Goal: Book appointment/travel/reservation

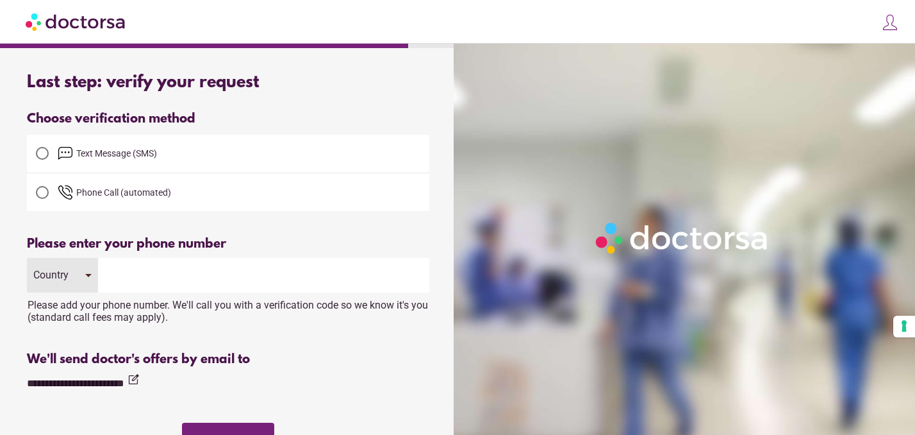
click at [122, 156] on span "Text Message (SMS)" at bounding box center [116, 153] width 81 height 10
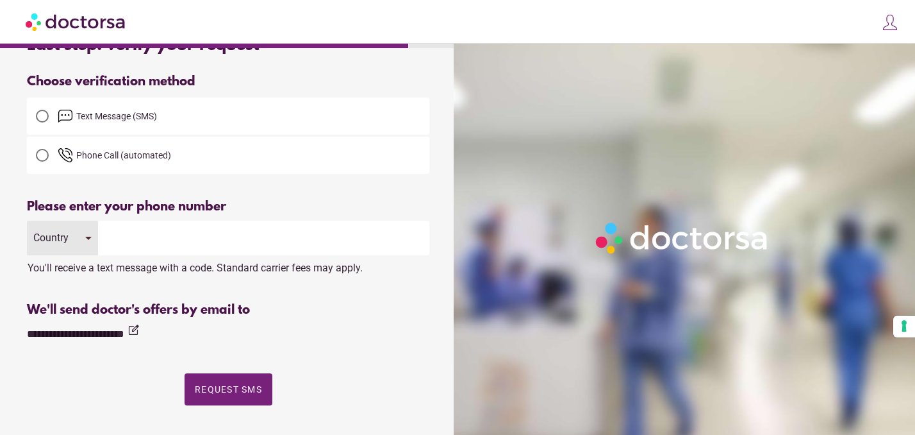
scroll to position [48, 0]
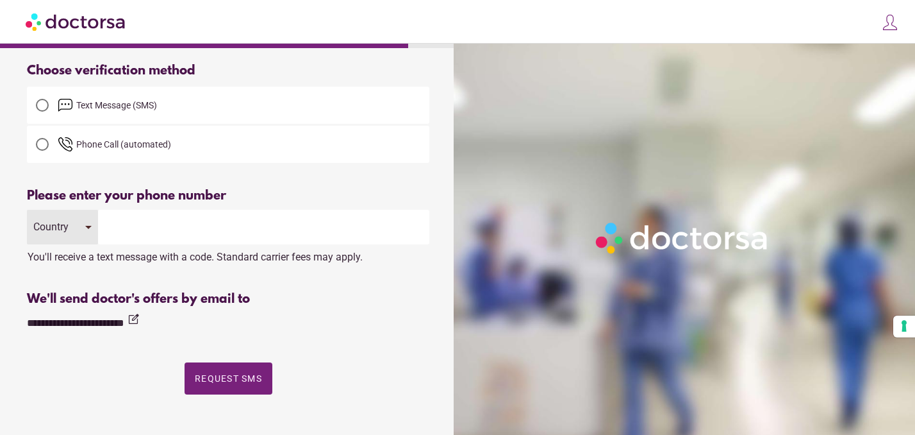
click at [177, 226] on input "tel" at bounding box center [263, 227] width 331 height 35
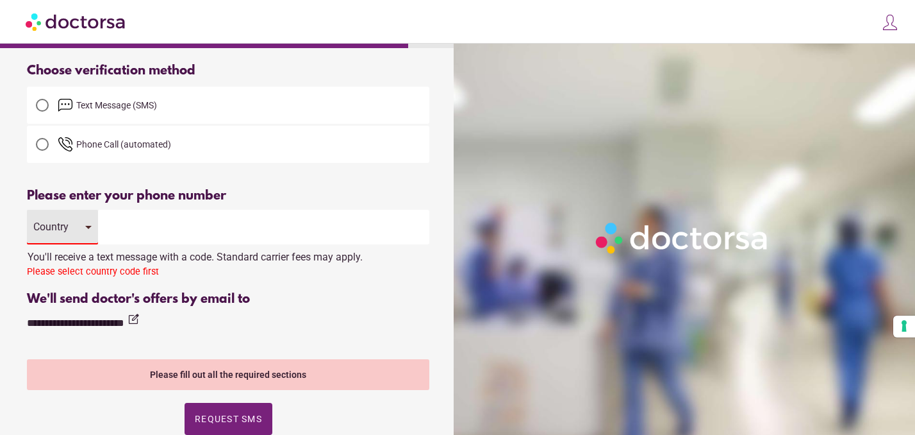
click at [81, 230] on div "Country" at bounding box center [62, 227] width 71 height 35
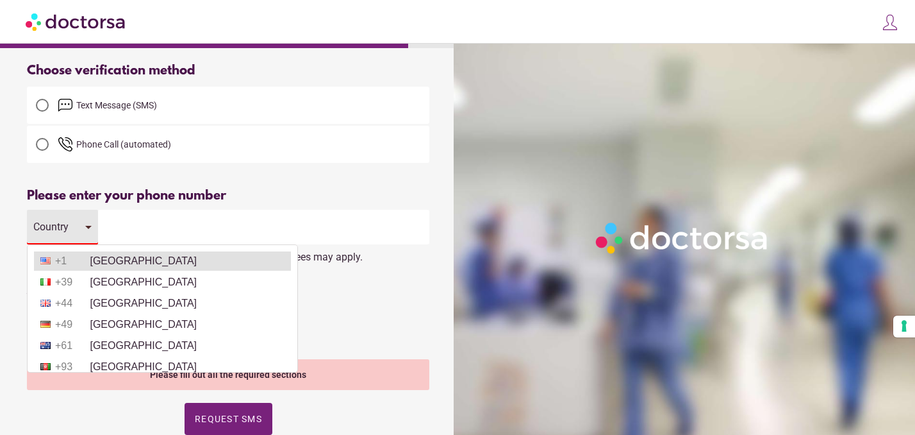
click at [117, 259] on li "+1 United States" at bounding box center [162, 260] width 257 height 19
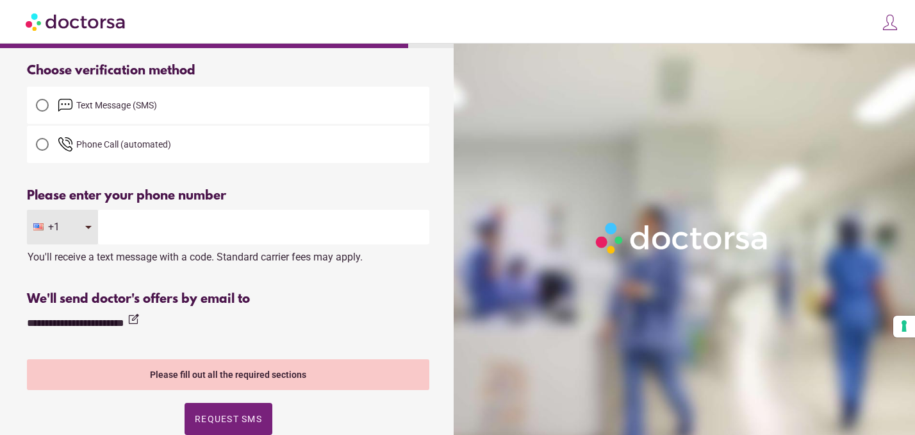
click at [133, 226] on input "tel" at bounding box center [263, 227] width 331 height 35
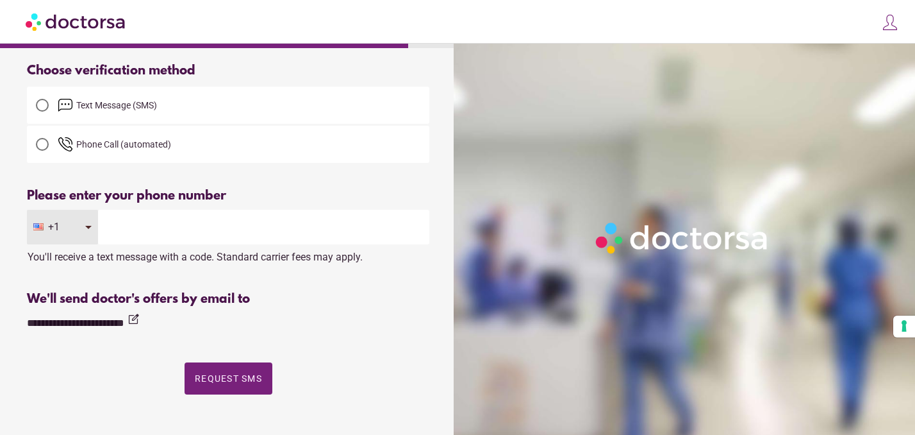
type input "**********"
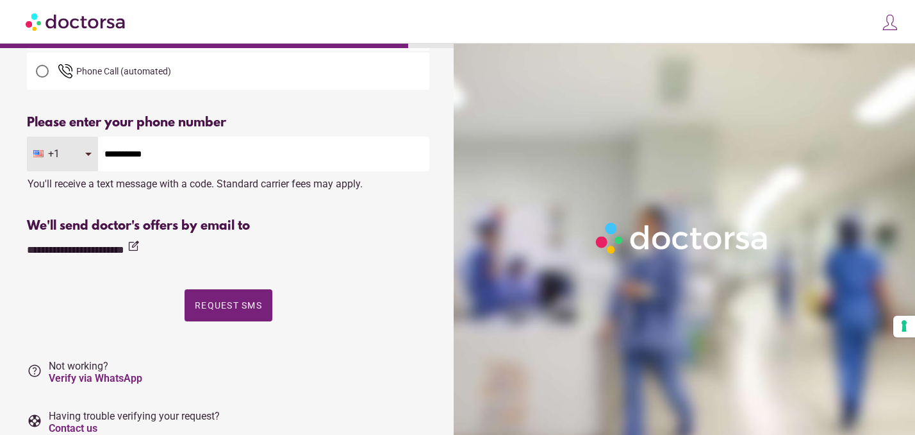
scroll to position [149, 0]
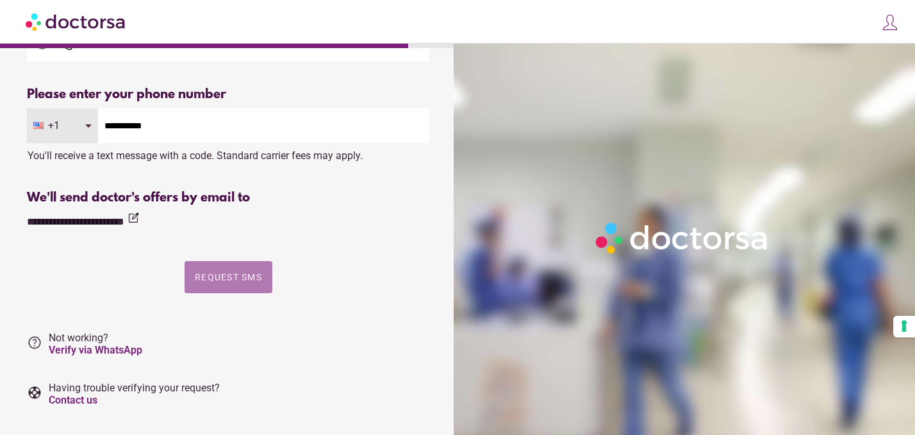
click at [231, 283] on span "button" at bounding box center [229, 277] width 88 height 32
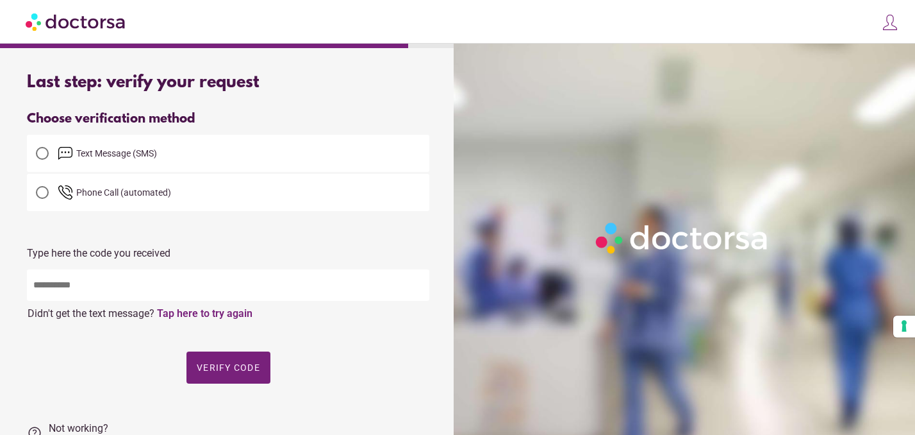
scroll to position [115, 0]
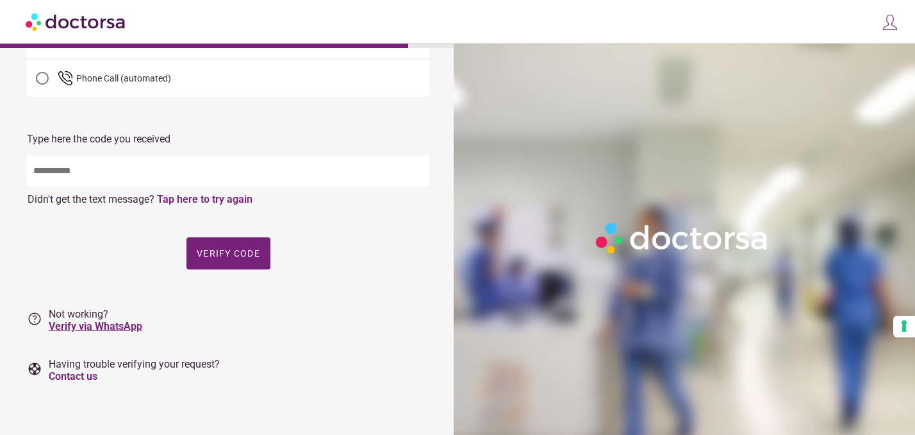
click at [120, 328] on link "Verify via WhatsApp" at bounding box center [96, 326] width 94 height 12
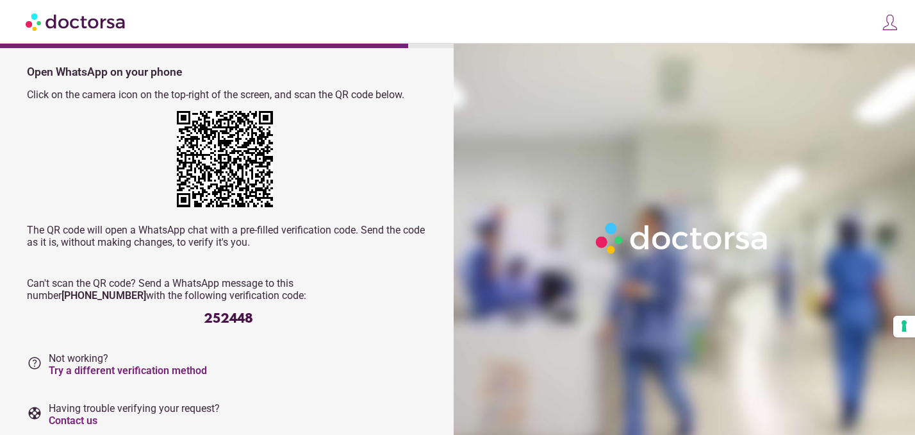
scroll to position [53, 0]
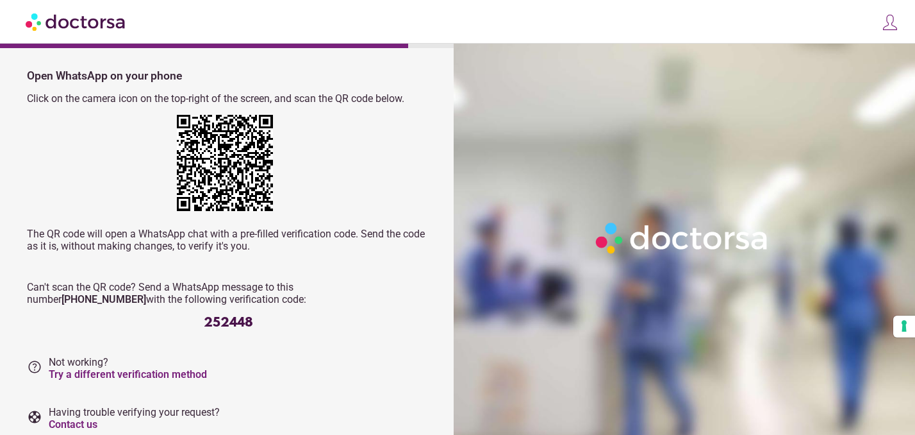
drag, startPoint x: 333, startPoint y: 285, endPoint x: 419, endPoint y: 287, distance: 85.3
click at [419, 287] on p "Can't scan the QR code? Send a WhatsApp message to this number +1-267-323-1263 …" at bounding box center [228, 293] width 403 height 24
copy p "[PHONE_NUMBER]"
click at [236, 317] on div "252448" at bounding box center [228, 322] width 403 height 15
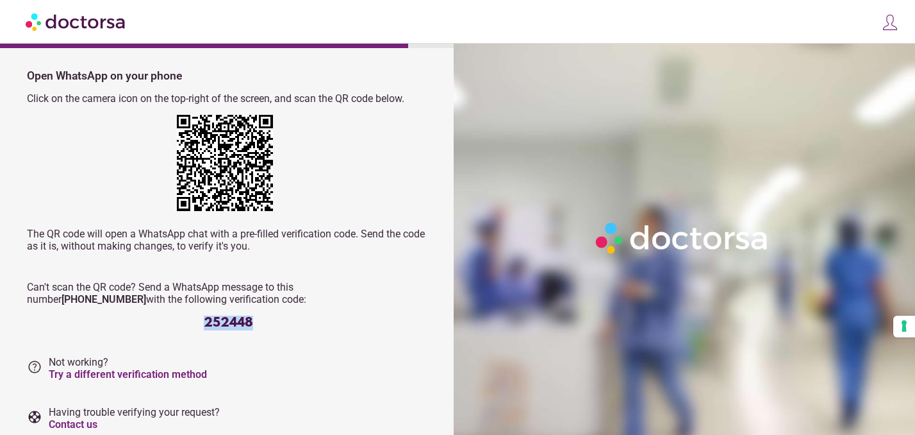
click at [236, 317] on div "252448" at bounding box center [228, 322] width 403 height 15
copy div "252448"
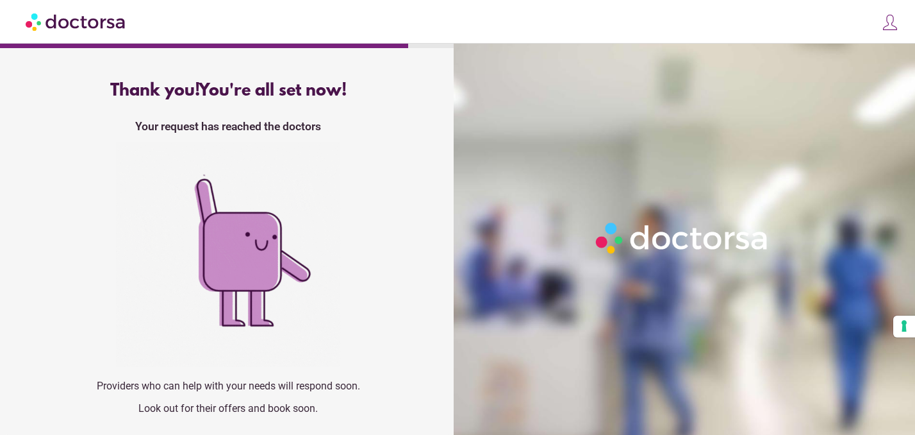
scroll to position [0, 0]
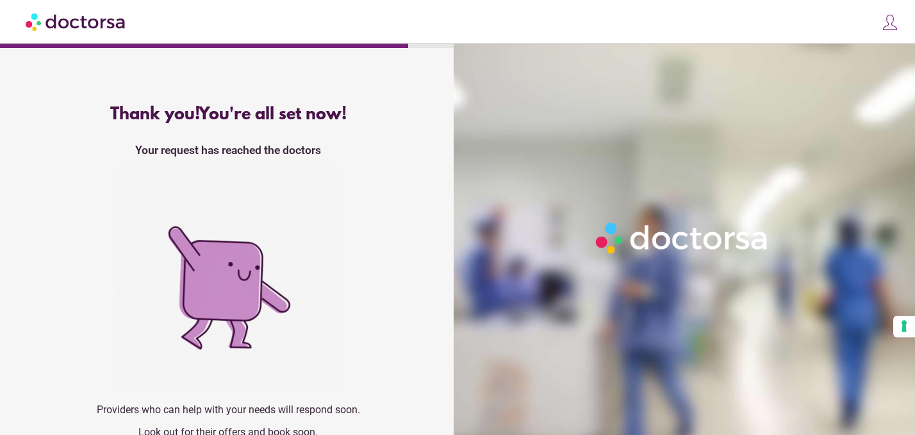
click at [888, 22] on img at bounding box center [890, 22] width 18 height 18
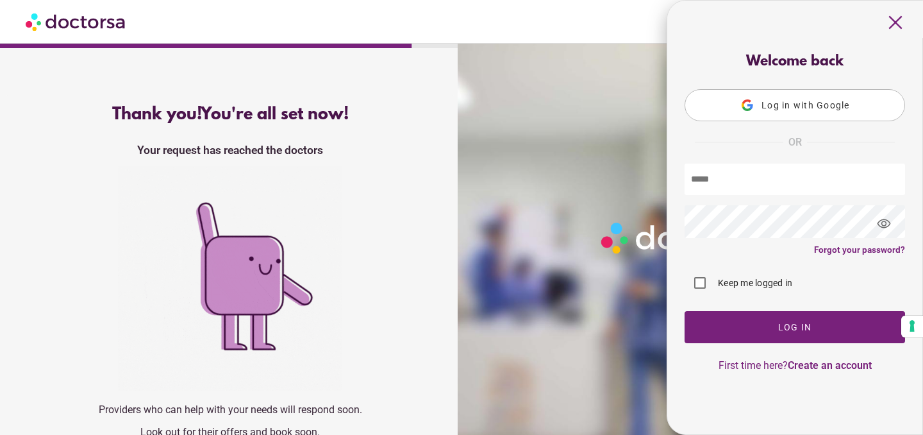
click at [576, 0] on div "close Log in Make a request Your appointments Your profile Welcome back Log in …" at bounding box center [461, 22] width 923 height 44
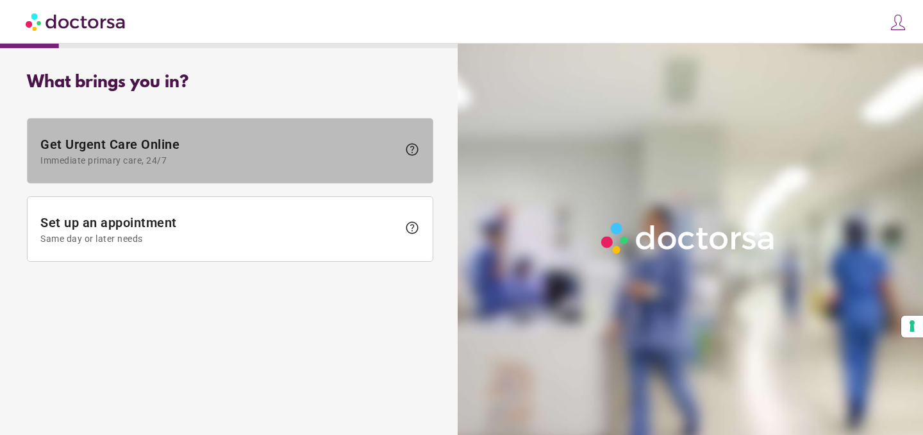
click at [178, 151] on span "Get Urgent Care Online Immediate primary care, 24/7" at bounding box center [219, 151] width 358 height 29
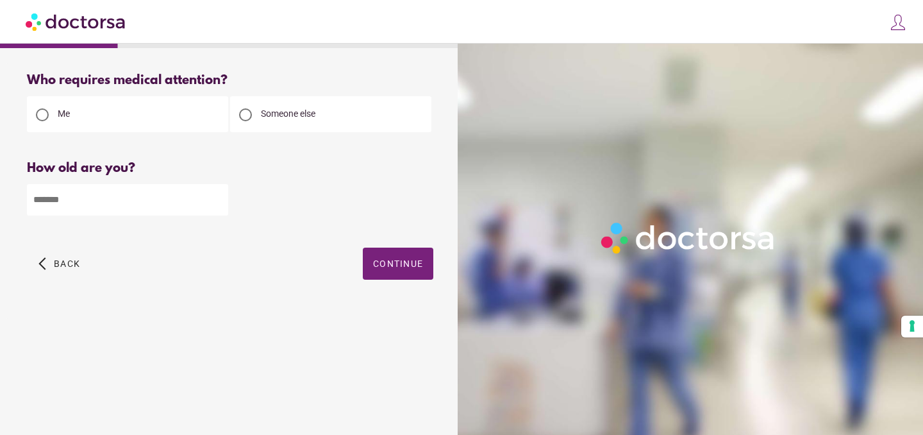
click at [102, 206] on input "number" at bounding box center [127, 199] width 201 height 31
type input "**"
click at [392, 263] on span "Continue" at bounding box center [398, 263] width 50 height 10
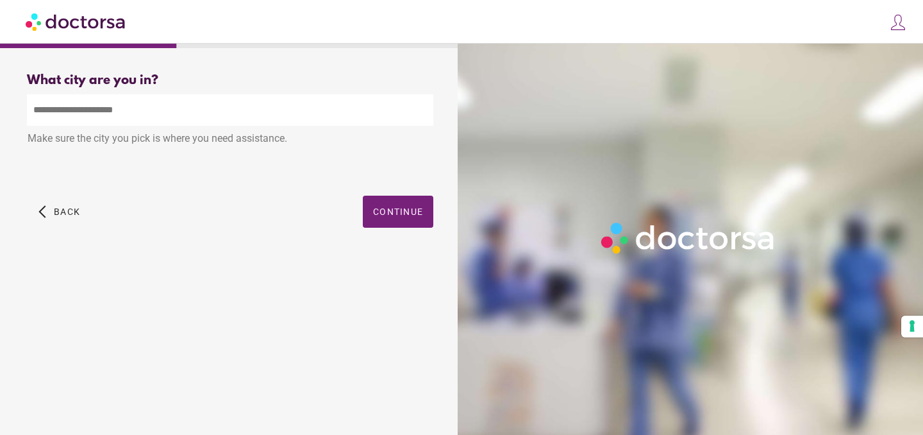
click at [138, 117] on input "text" at bounding box center [230, 109] width 406 height 31
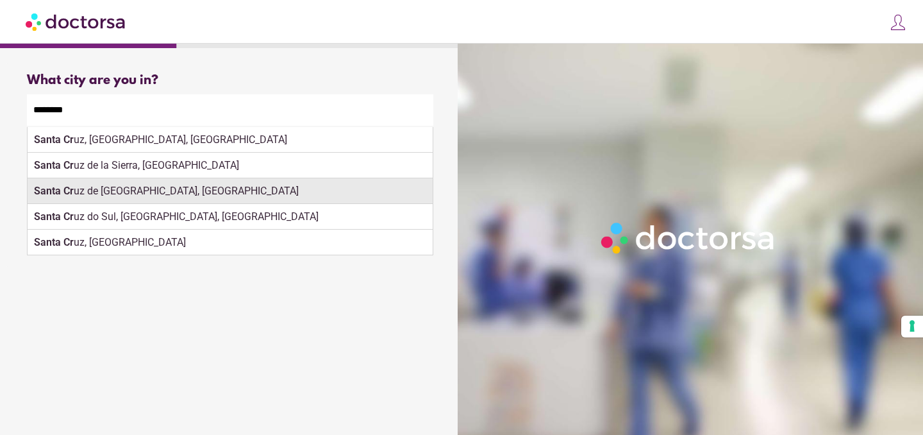
click at [112, 186] on div "Santa Cr uz de Tenerife, Spain" at bounding box center [230, 191] width 405 height 26
type input "**********"
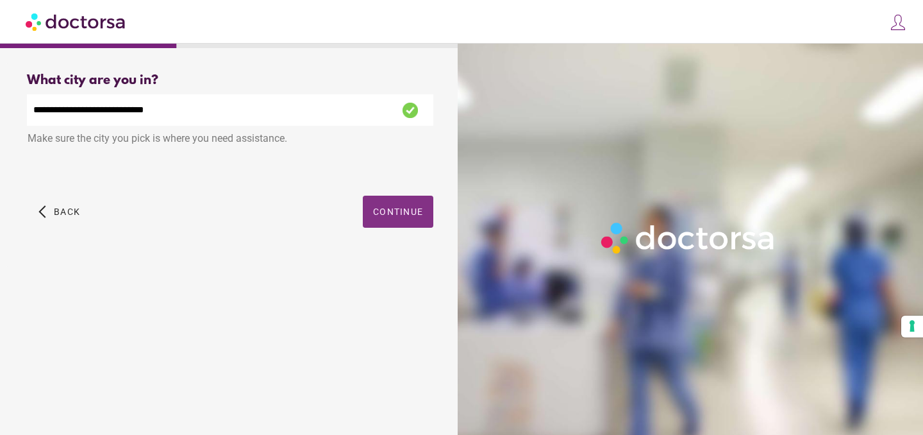
click at [400, 219] on span "button" at bounding box center [398, 211] width 71 height 32
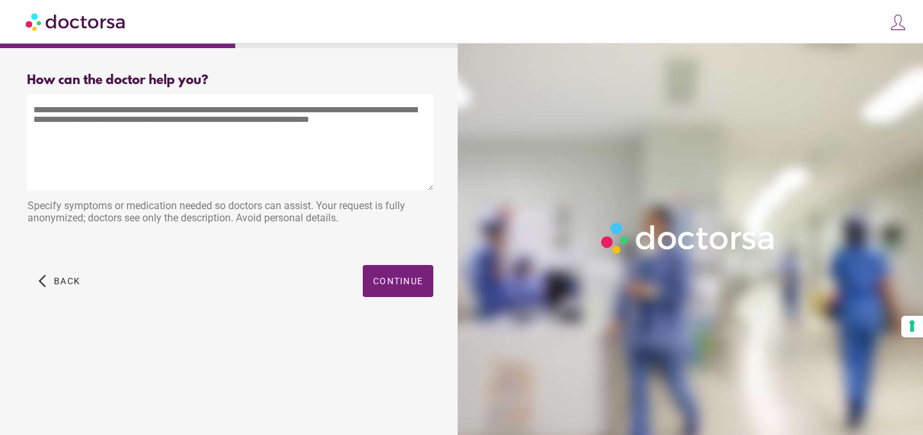
click at [172, 120] on textarea at bounding box center [230, 142] width 406 height 96
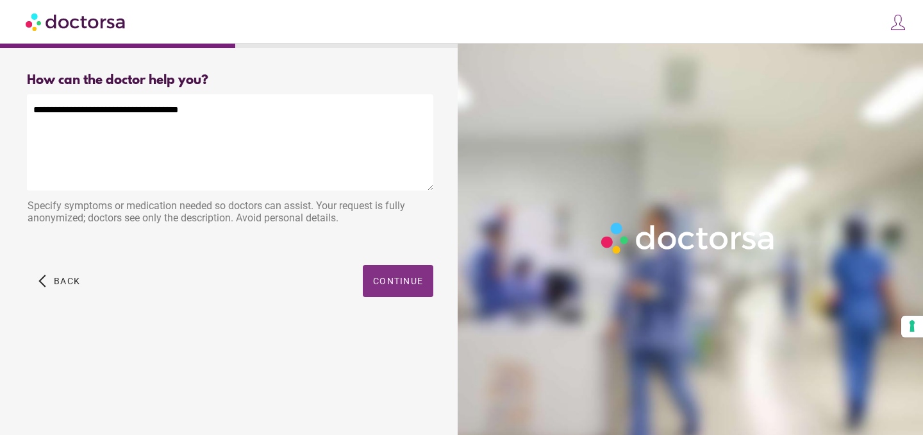
type textarea "**********"
click at [410, 291] on span "button" at bounding box center [398, 281] width 71 height 32
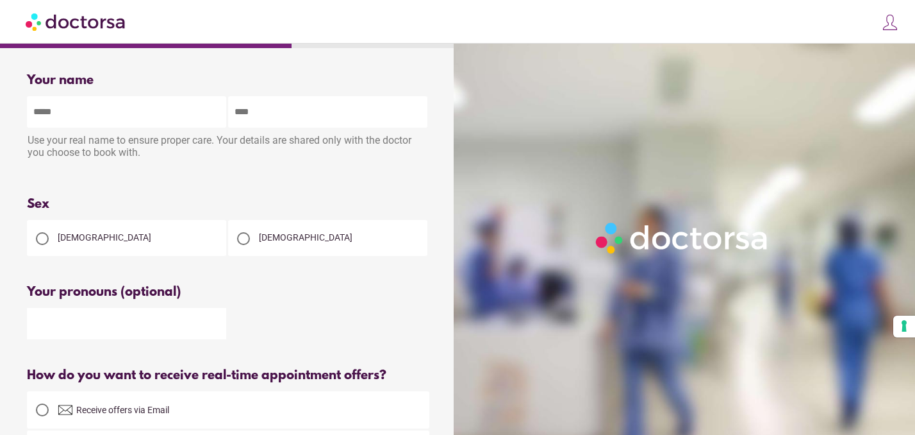
click at [119, 128] on input "text" at bounding box center [126, 111] width 199 height 31
type input "*******"
type input "**********"
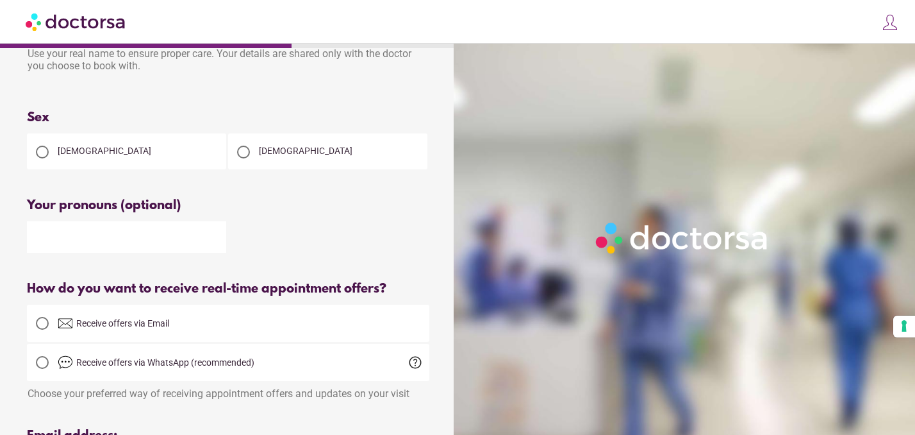
scroll to position [96, 0]
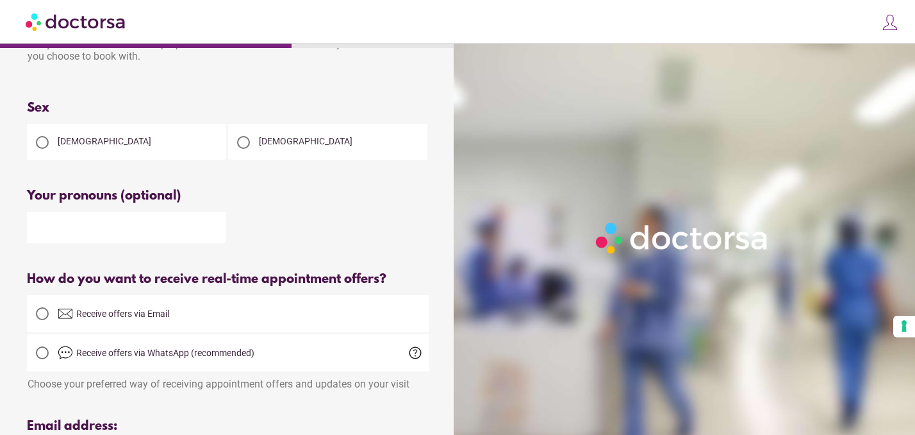
click at [49, 139] on div at bounding box center [42, 142] width 26 height 26
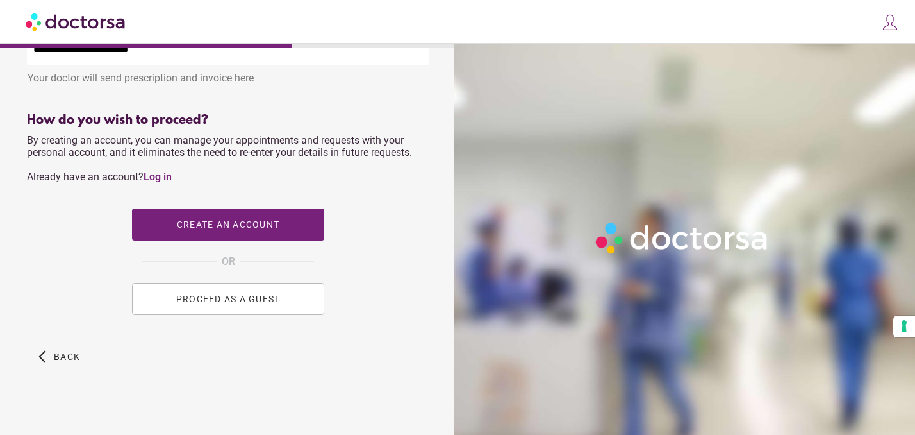
scroll to position [514, 0]
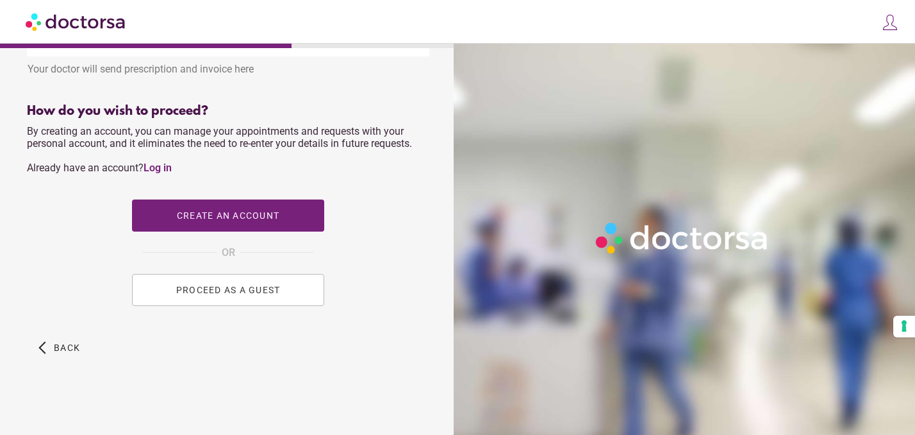
click at [201, 288] on span "PROCEED AS A GUEST" at bounding box center [228, 290] width 104 height 10
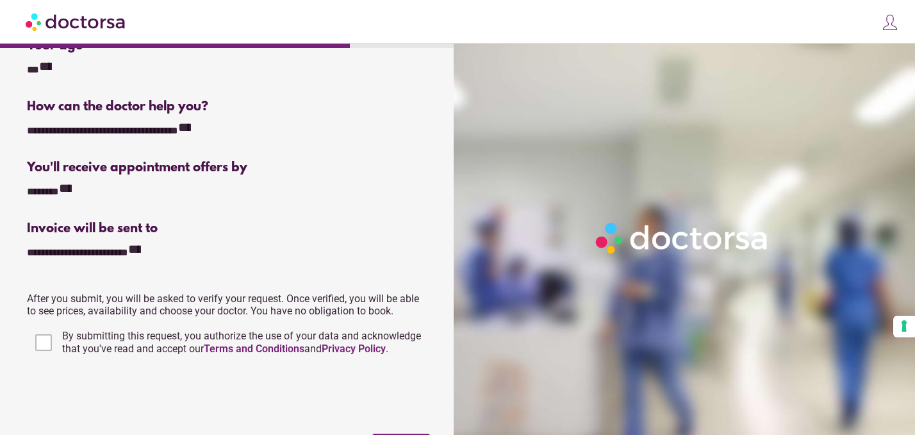
scroll to position [299, 0]
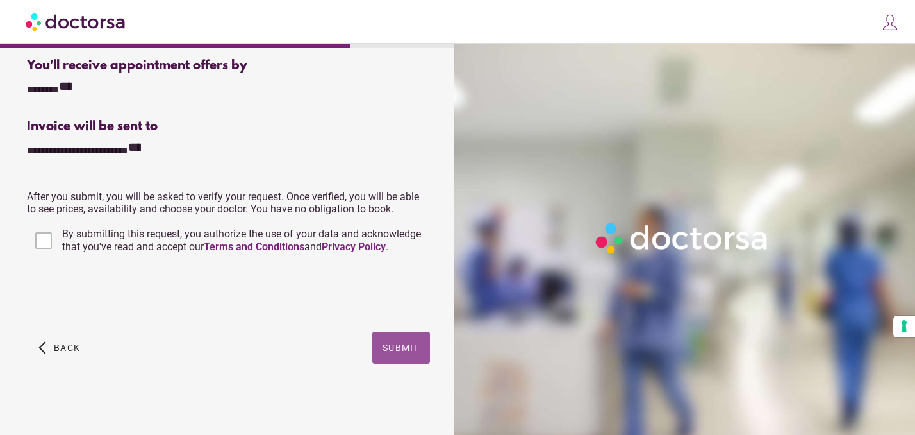
click at [393, 343] on span "Submit" at bounding box center [401, 347] width 37 height 10
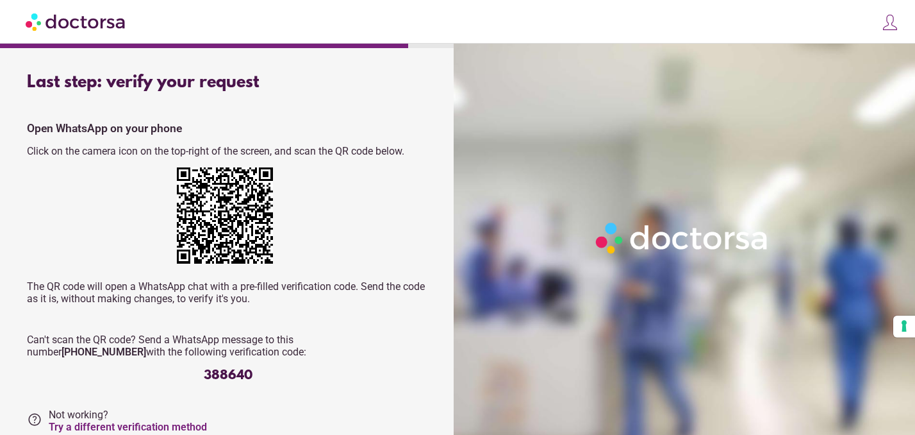
click at [237, 372] on div "388640" at bounding box center [228, 375] width 403 height 15
copy div "388640"
